Goal: Task Accomplishment & Management: Manage account settings

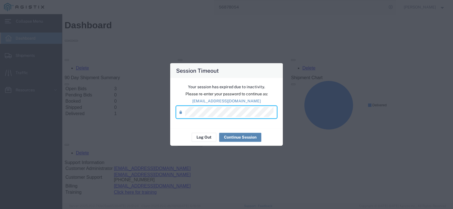
click at [237, 137] on button "Continue Session" at bounding box center [240, 137] width 42 height 9
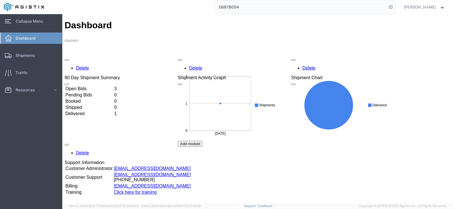
click at [78, 86] on td "Open Bids" at bounding box center [89, 89] width 48 height 6
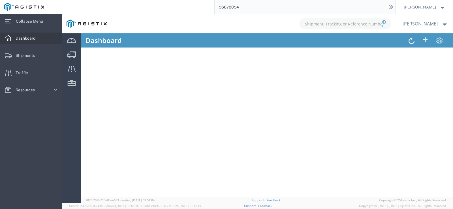
click at [24, 41] on span "Dashboard" at bounding box center [28, 38] width 24 height 11
click at [73, 54] on div at bounding box center [257, 108] width 390 height 189
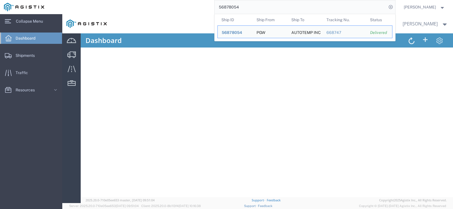
drag, startPoint x: 255, startPoint y: 4, endPoint x: 228, endPoint y: 6, distance: 26.9
click at [228, 6] on input "56878054" at bounding box center [300, 7] width 172 height 14
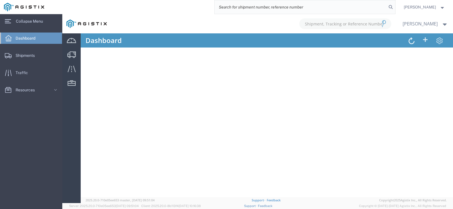
click at [33, 32] on div "Dashboard Shipments Traffic Resources Address Book Saved Searches" at bounding box center [31, 67] width 62 height 77
click at [16, 20] on span "Collapse Menu" at bounding box center [31, 21] width 31 height 11
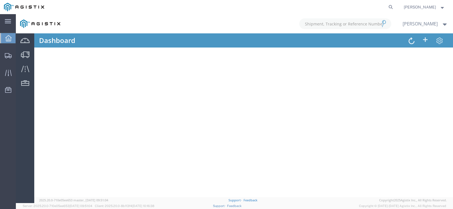
click at [8, 39] on icon at bounding box center [8, 38] width 6 height 6
click at [5, 23] on icon at bounding box center [8, 21] width 6 height 4
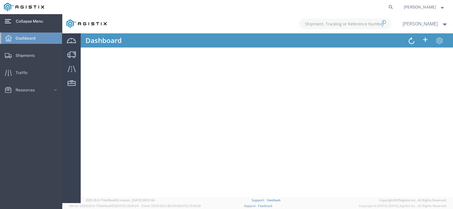
click at [5, 20] on div "main_menu Created with Sketch." at bounding box center [8, 21] width 16 height 14
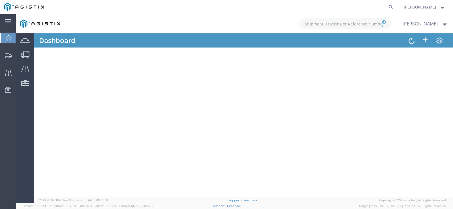
click at [409, 40] on div at bounding box center [234, 108] width 437 height 189
click at [407, 43] on div at bounding box center [234, 108] width 437 height 189
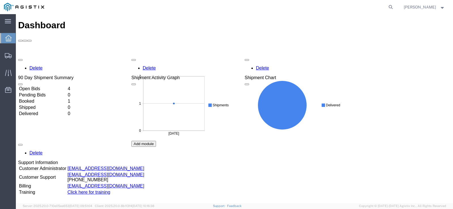
click at [37, 86] on td "Open Bids" at bounding box center [43, 89] width 48 height 6
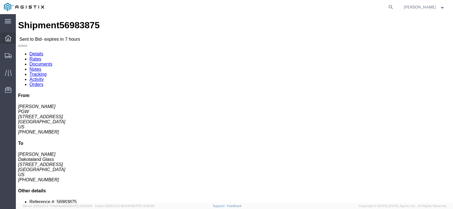
click at [10, 36] on icon at bounding box center [8, 38] width 6 height 6
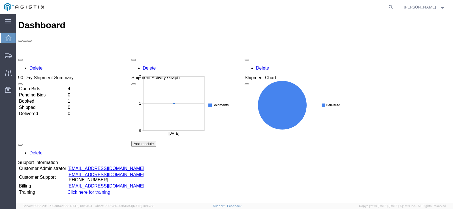
click at [36, 86] on td "Open Bids" at bounding box center [43, 89] width 48 height 6
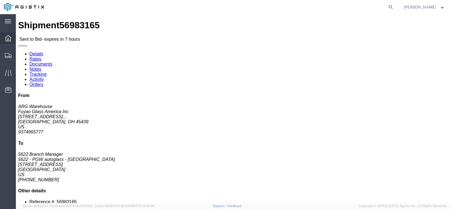
click at [10, 40] on icon at bounding box center [8, 38] width 6 height 6
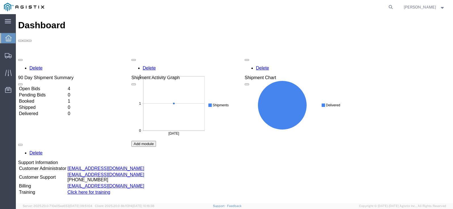
click at [40, 86] on td "Open Bids" at bounding box center [43, 89] width 48 height 6
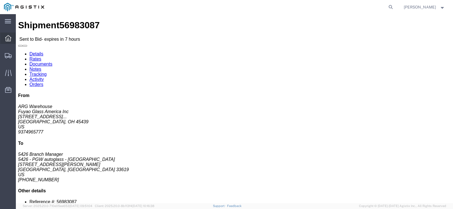
click at [3, 36] on div at bounding box center [8, 38] width 16 height 11
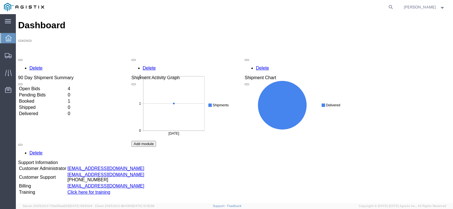
click at [37, 98] on td "Booked" at bounding box center [43, 101] width 48 height 6
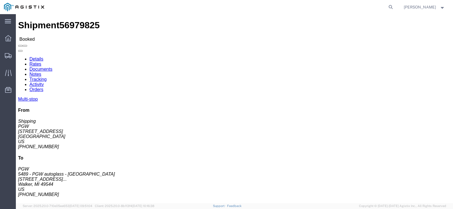
click link "Notes"
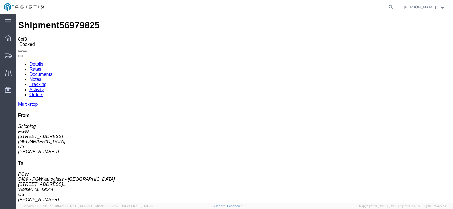
click at [38, 62] on link "Details" at bounding box center [36, 64] width 14 height 5
click at [9, 35] on div at bounding box center [8, 38] width 16 height 11
